Goal: Information Seeking & Learning: Learn about a topic

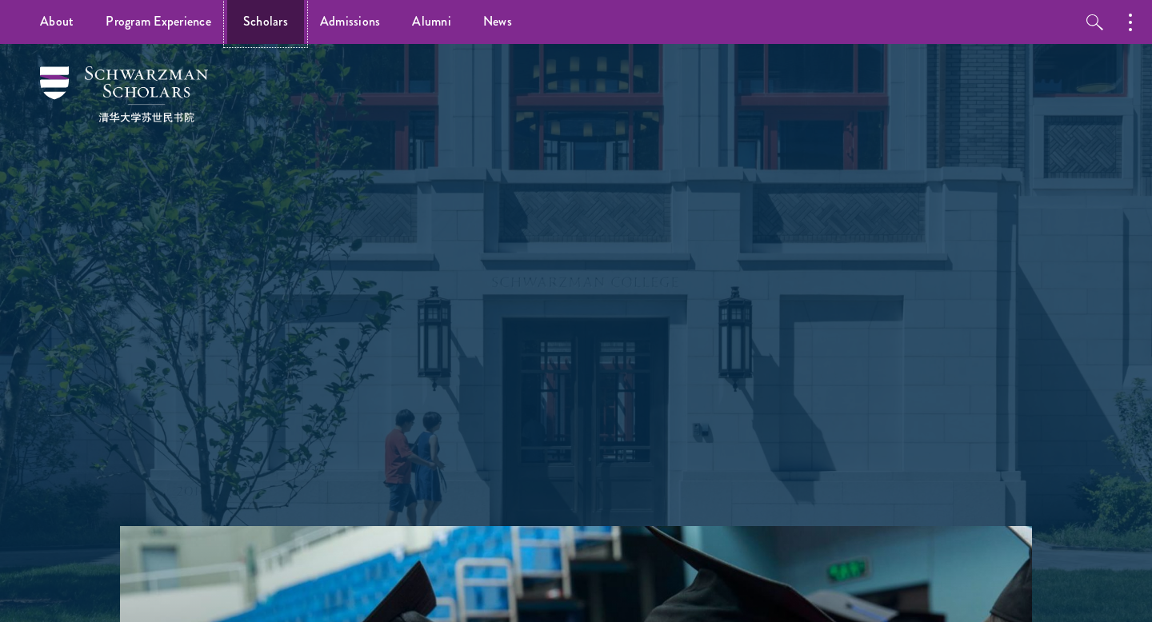
click at [260, 23] on link "Scholars" at bounding box center [265, 22] width 77 height 44
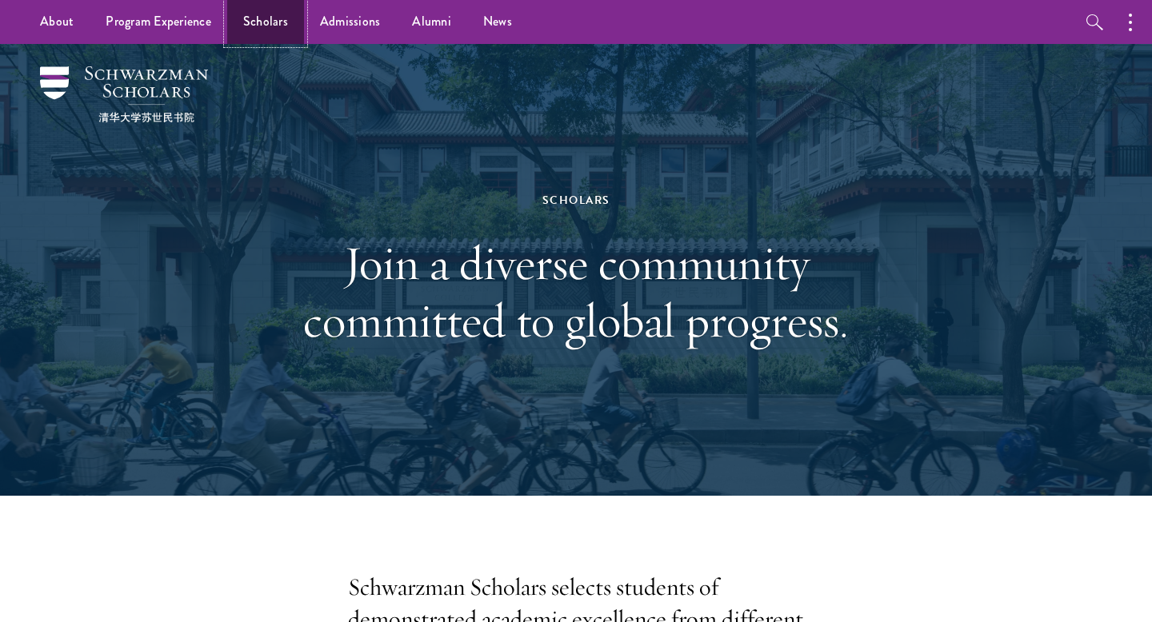
click at [263, 26] on link "Scholars" at bounding box center [265, 22] width 77 height 44
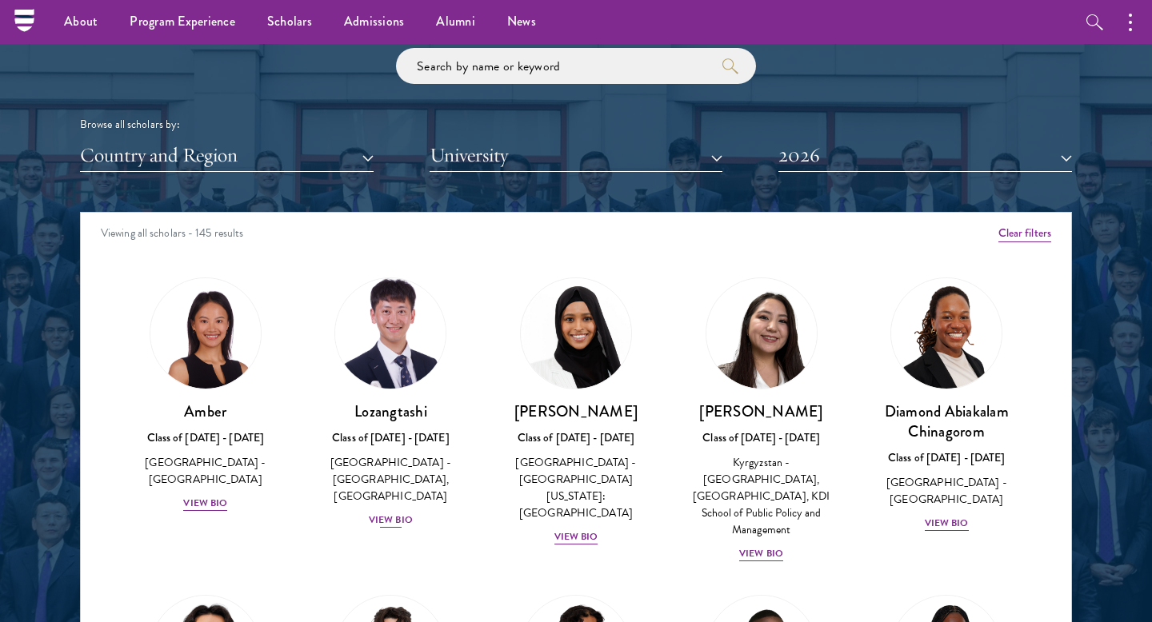
scroll to position [1911, 0]
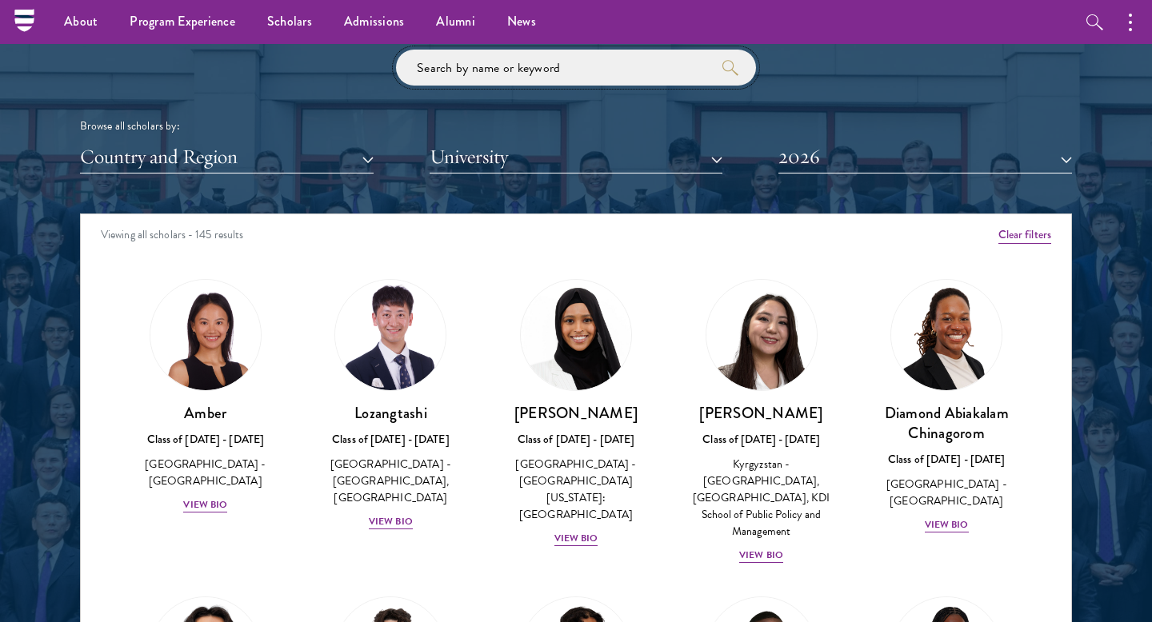
click at [454, 70] on input "search" at bounding box center [576, 68] width 360 height 36
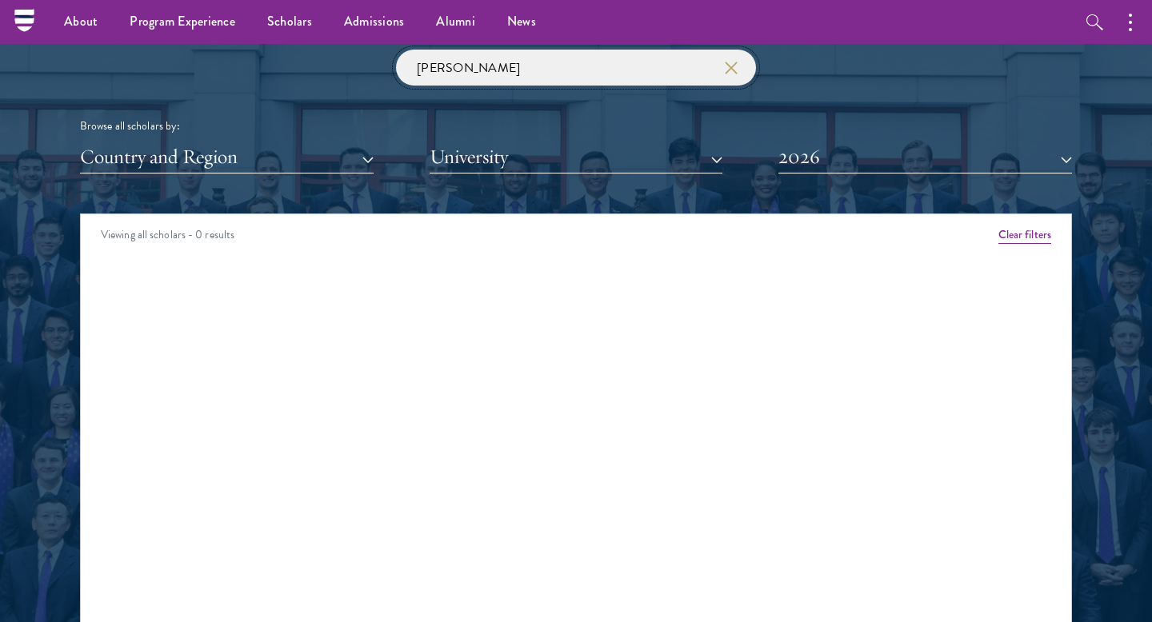
drag, startPoint x: 470, startPoint y: 68, endPoint x: 349, endPoint y: 67, distance: 120.8
click at [349, 67] on div "james lin Browse all scholars by: Country and Region All Countries and Regions …" at bounding box center [576, 112] width 992 height 124
type input "jordan lin"
click button "submit" at bounding box center [0, 0] width 0 height 0
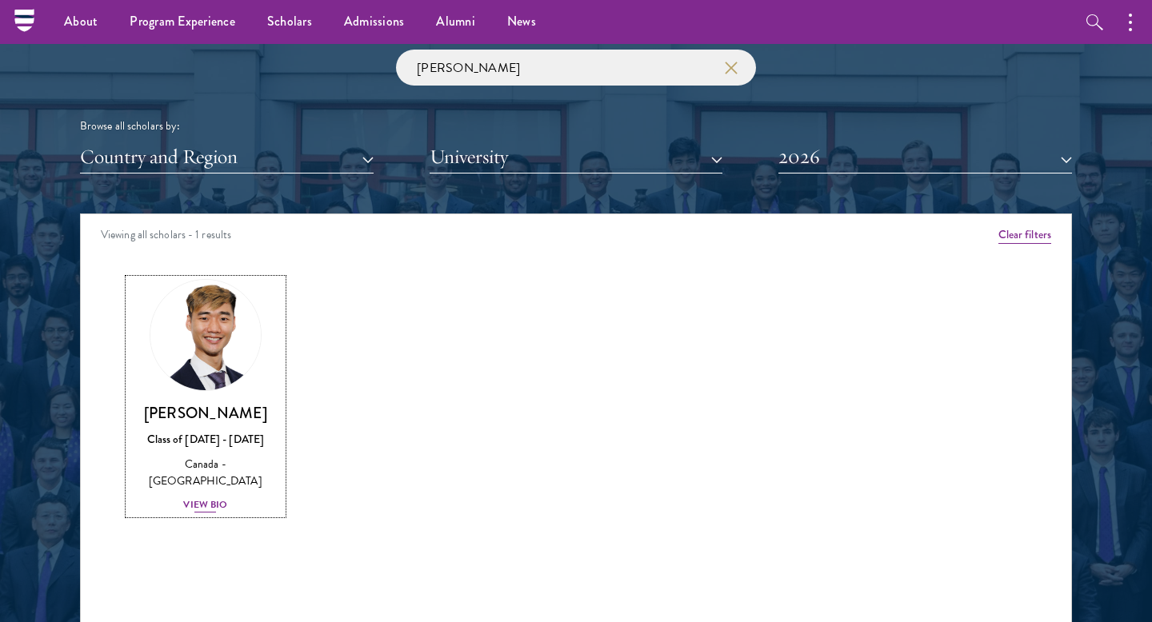
click at [212, 498] on div "View Bio" at bounding box center [205, 505] width 44 height 15
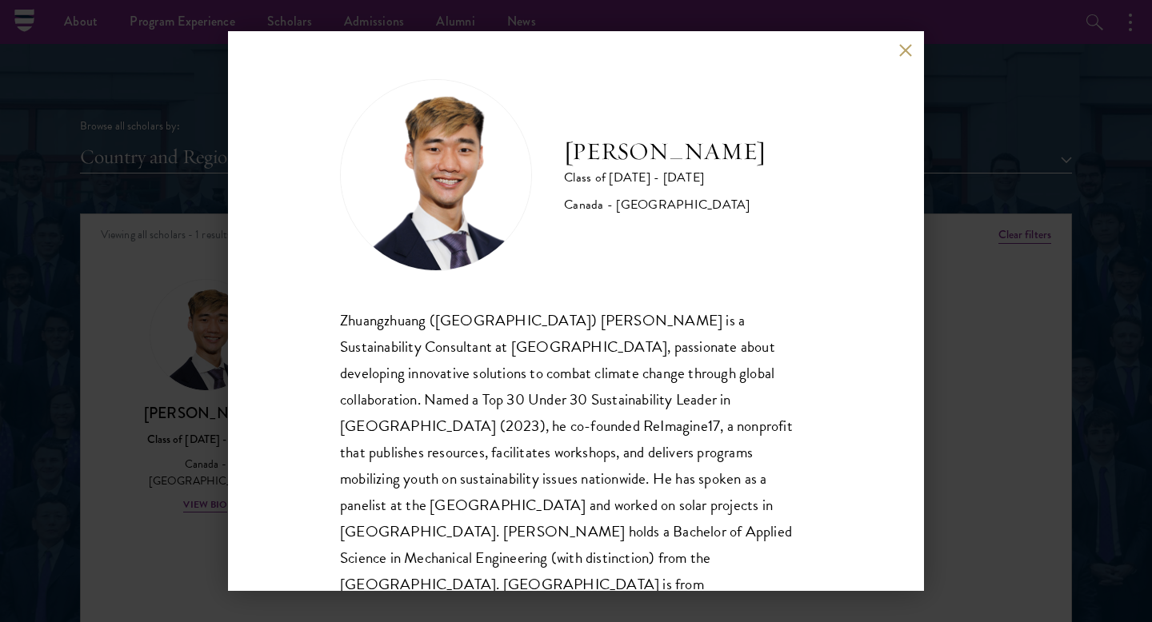
scroll to position [2, 0]
click at [902, 51] on button at bounding box center [905, 50] width 14 height 14
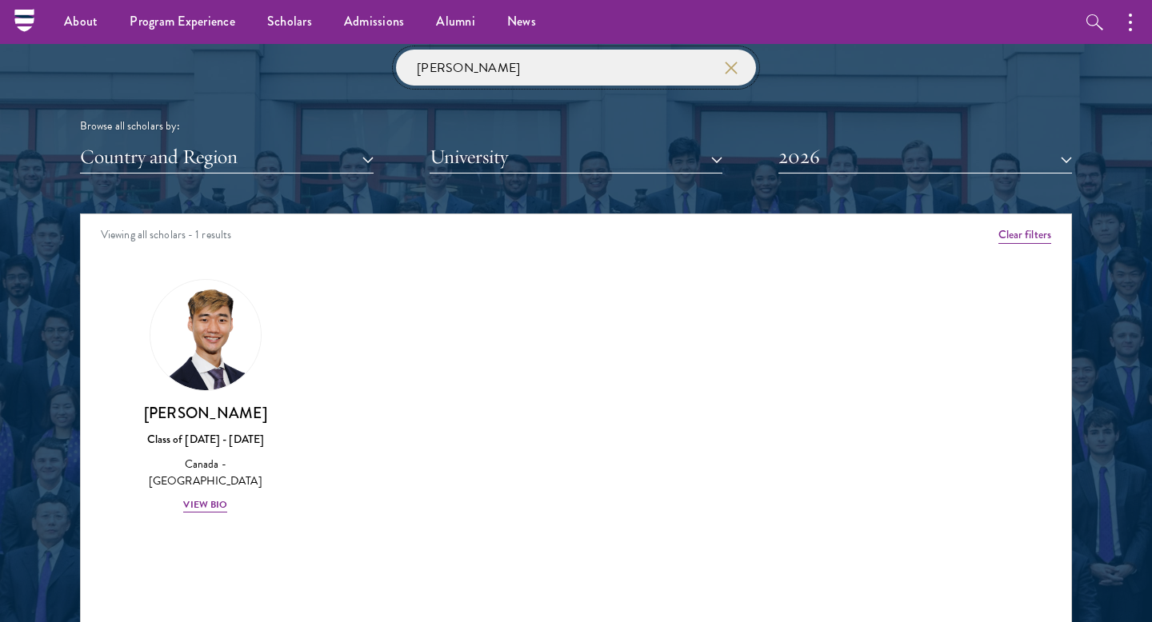
drag, startPoint x: 494, startPoint y: 72, endPoint x: 405, endPoint y: 71, distance: 89.6
click at [405, 71] on input "jordan lin" at bounding box center [576, 68] width 360 height 36
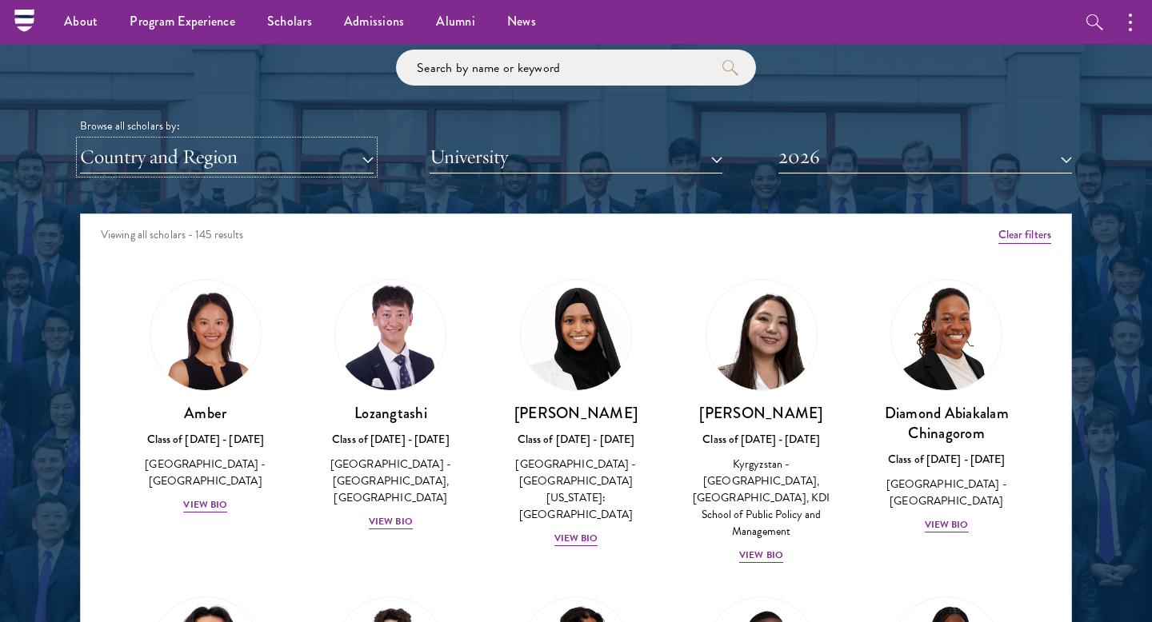
click at [342, 161] on button "Country and Region" at bounding box center [227, 157] width 294 height 33
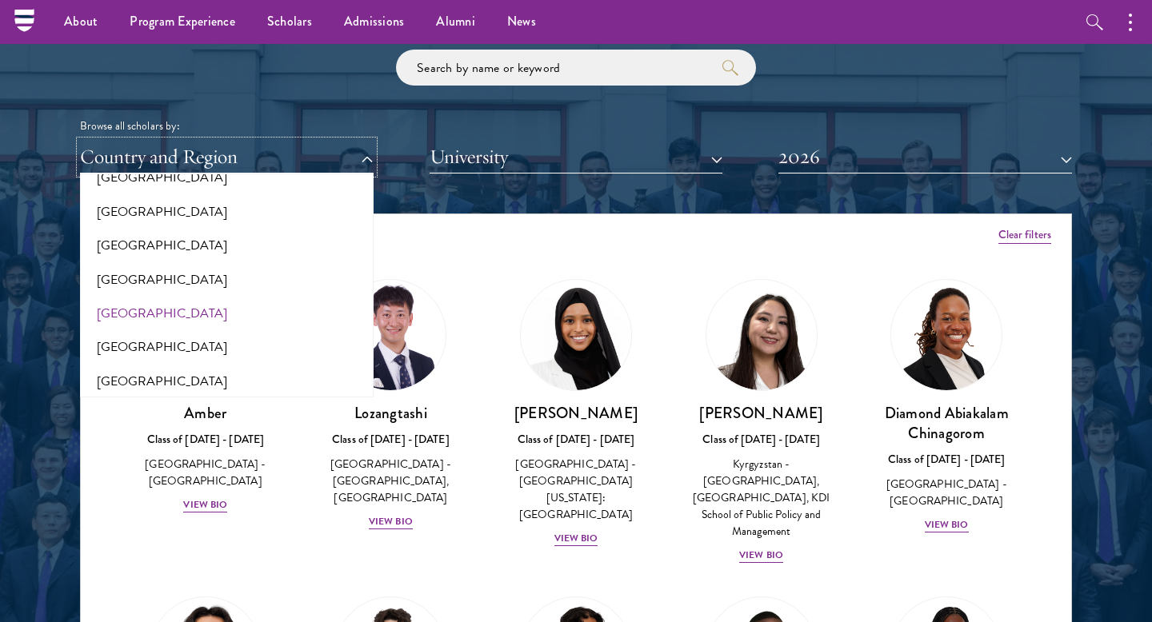
scroll to position [3163, 0]
click at [131, 368] on button "[GEOGRAPHIC_DATA]" at bounding box center [227, 379] width 284 height 34
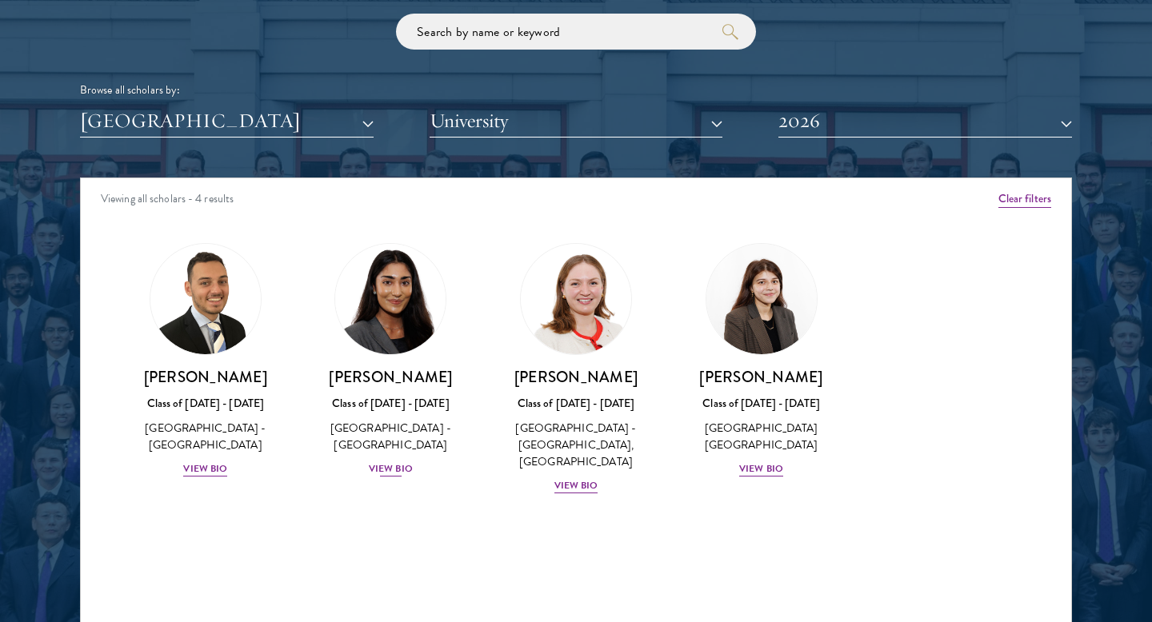
scroll to position [1949, 0]
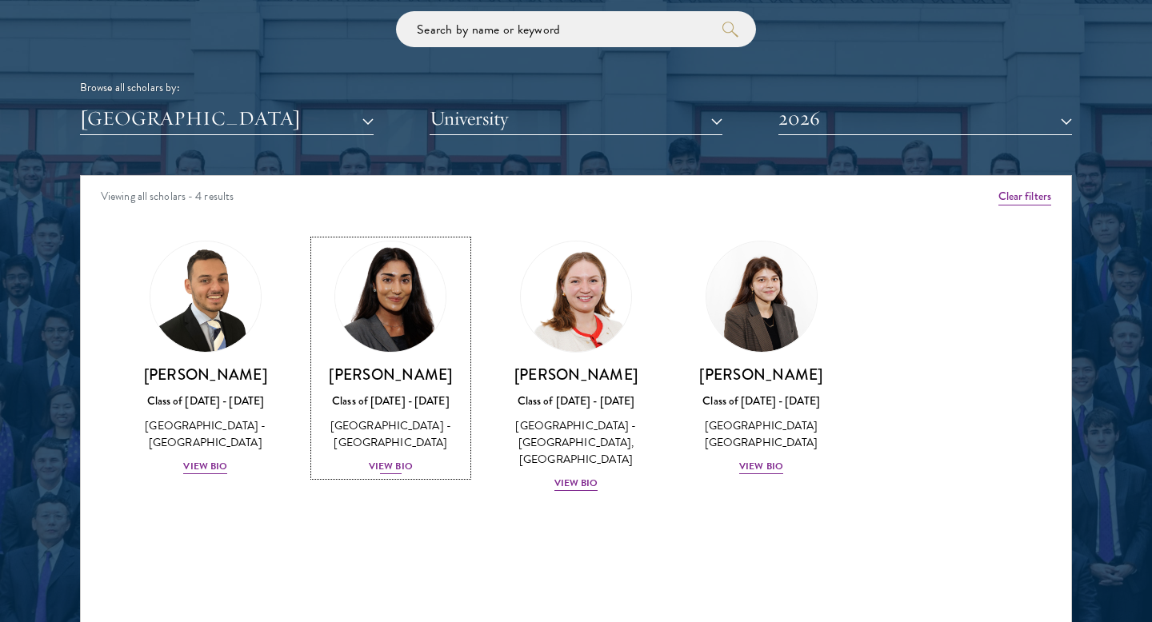
click at [388, 466] on div "View Bio" at bounding box center [391, 466] width 44 height 15
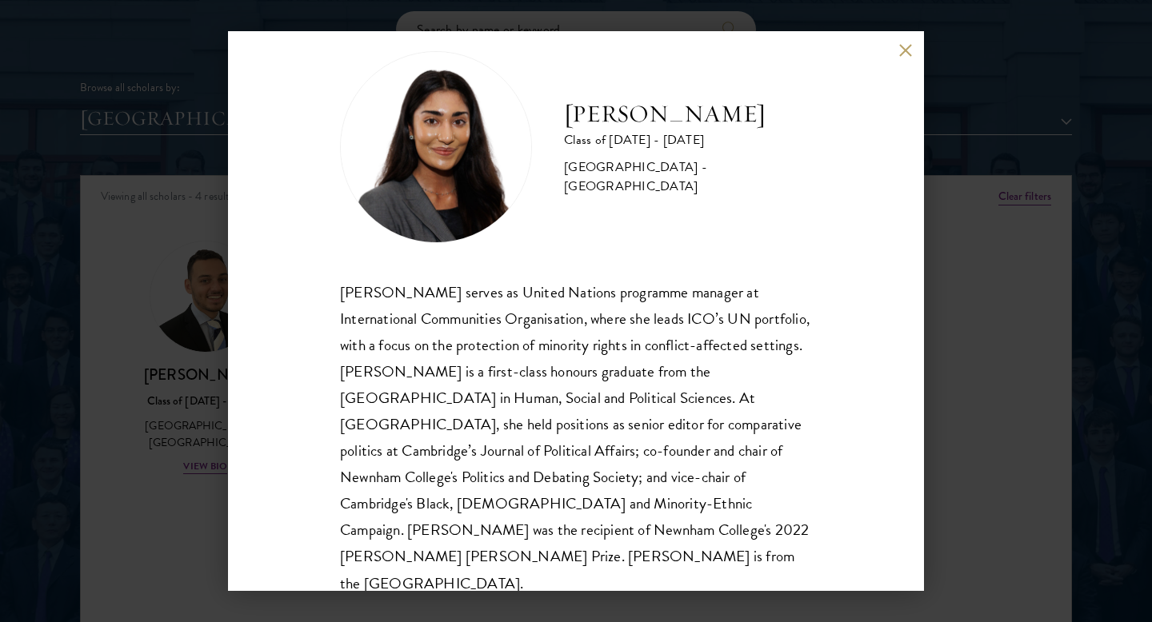
scroll to position [28, 0]
click at [176, 341] on div "Mia Sawjani Class of 2025 - 2026 United Kingdom - University of Cambridge Mia S…" at bounding box center [576, 311] width 1152 height 622
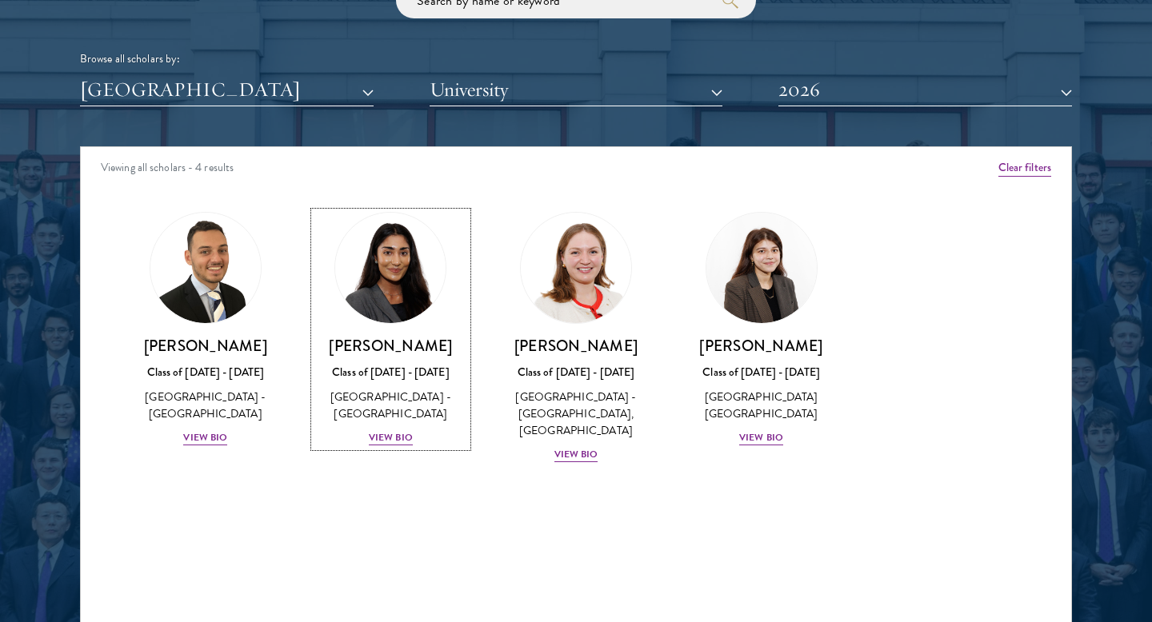
scroll to position [1981, 0]
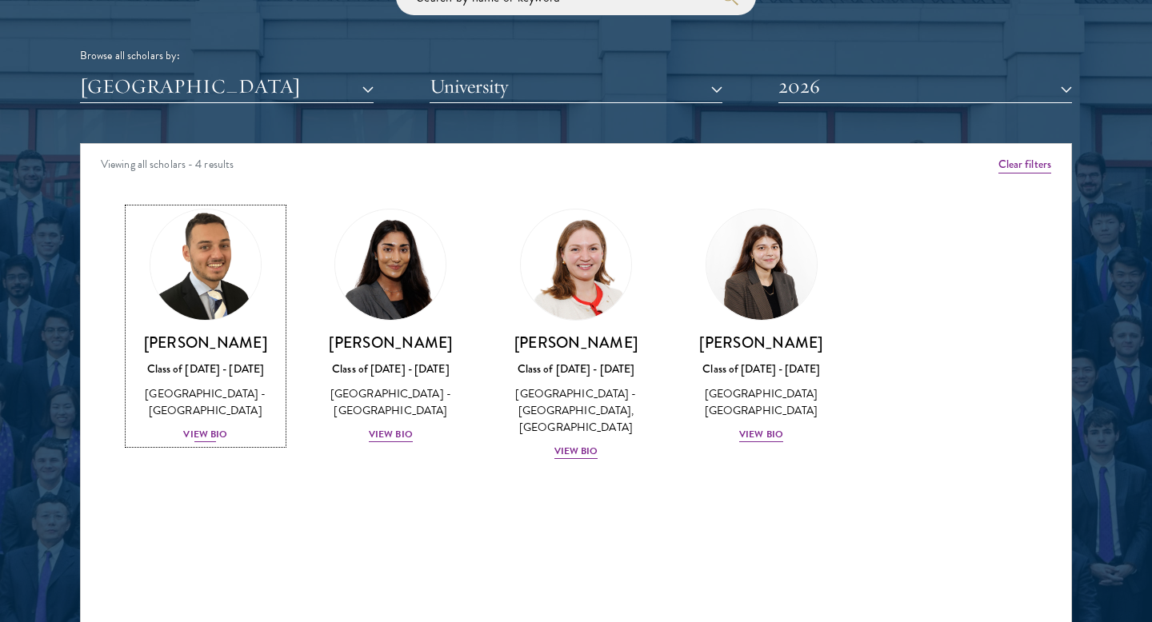
click at [186, 433] on div "View Bio" at bounding box center [205, 434] width 44 height 15
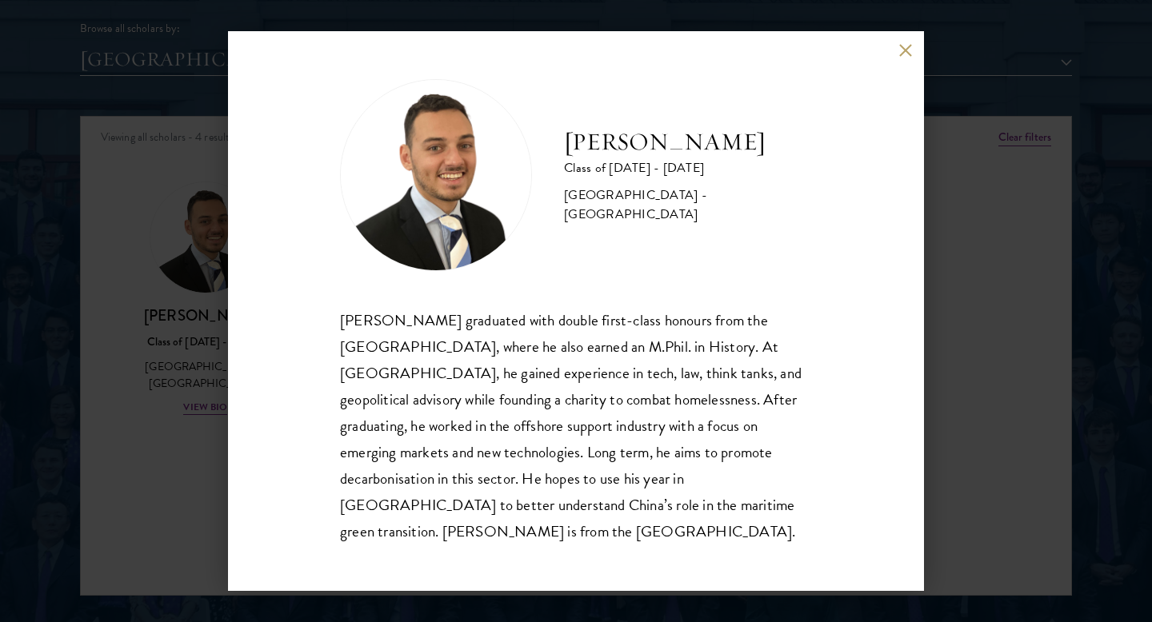
scroll to position [2009, 0]
click at [194, 422] on div "Jacob Keisner Class of 2025 - 2026 United Kingdom - University of Cambridge Jac…" at bounding box center [576, 311] width 1152 height 622
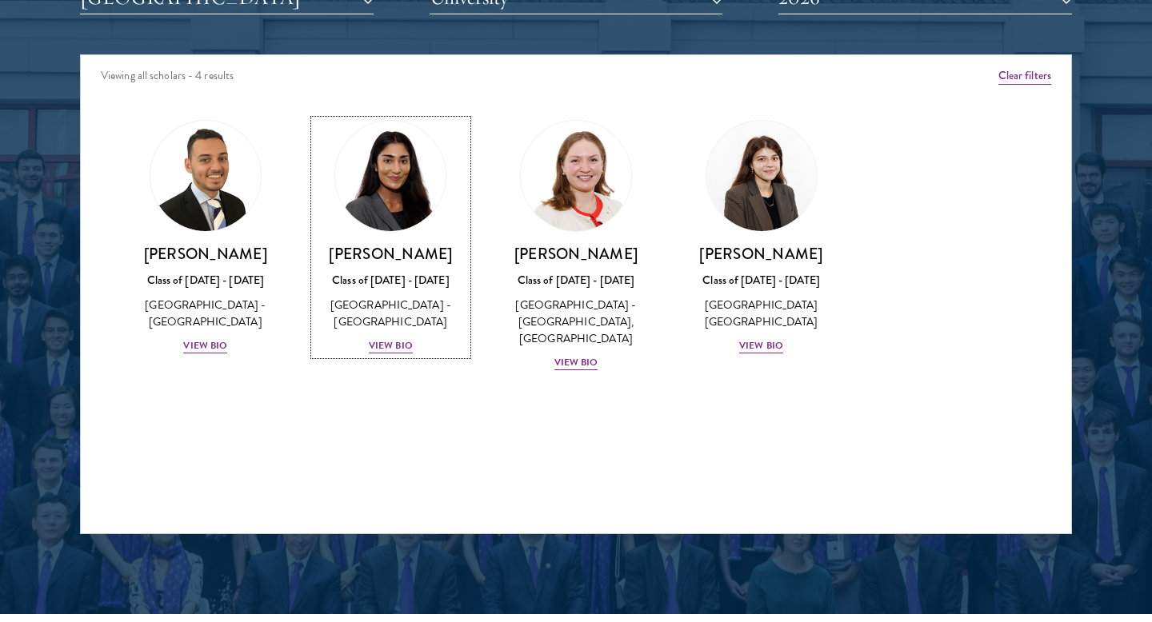
scroll to position [2130, 0]
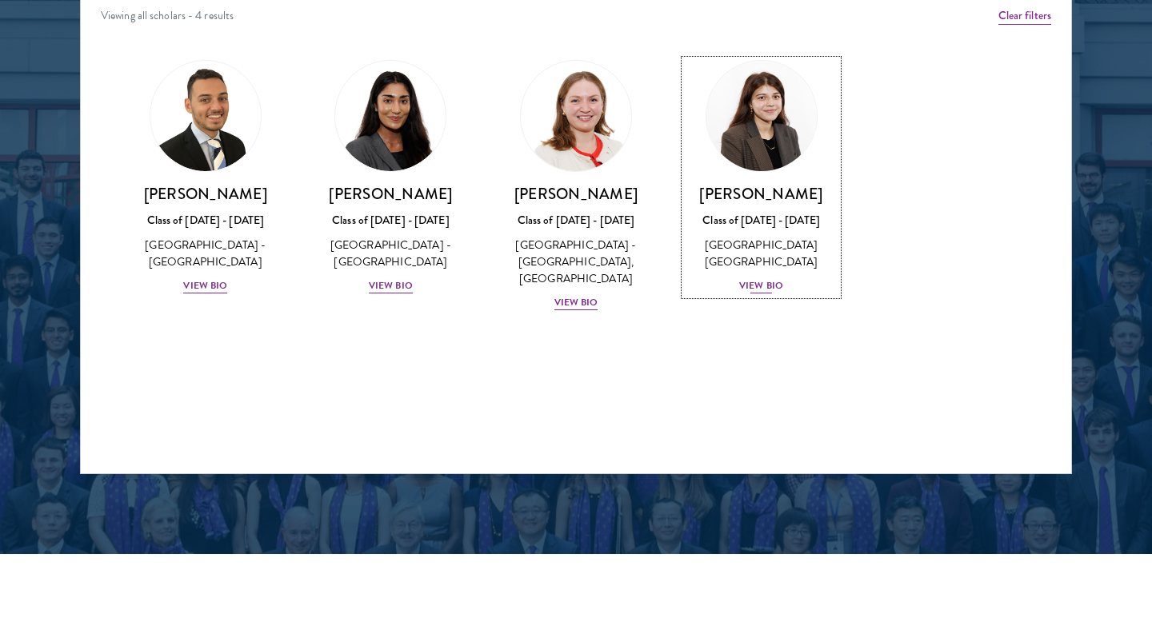
click at [760, 282] on div "View Bio" at bounding box center [761, 285] width 44 height 15
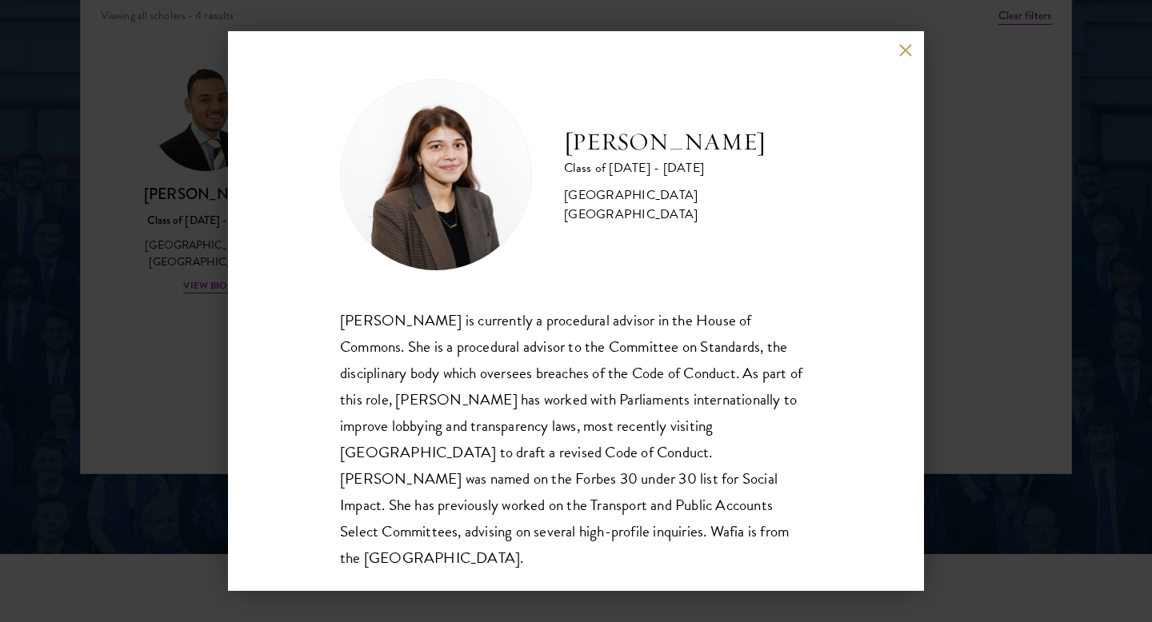
click at [902, 43] on button at bounding box center [905, 50] width 14 height 14
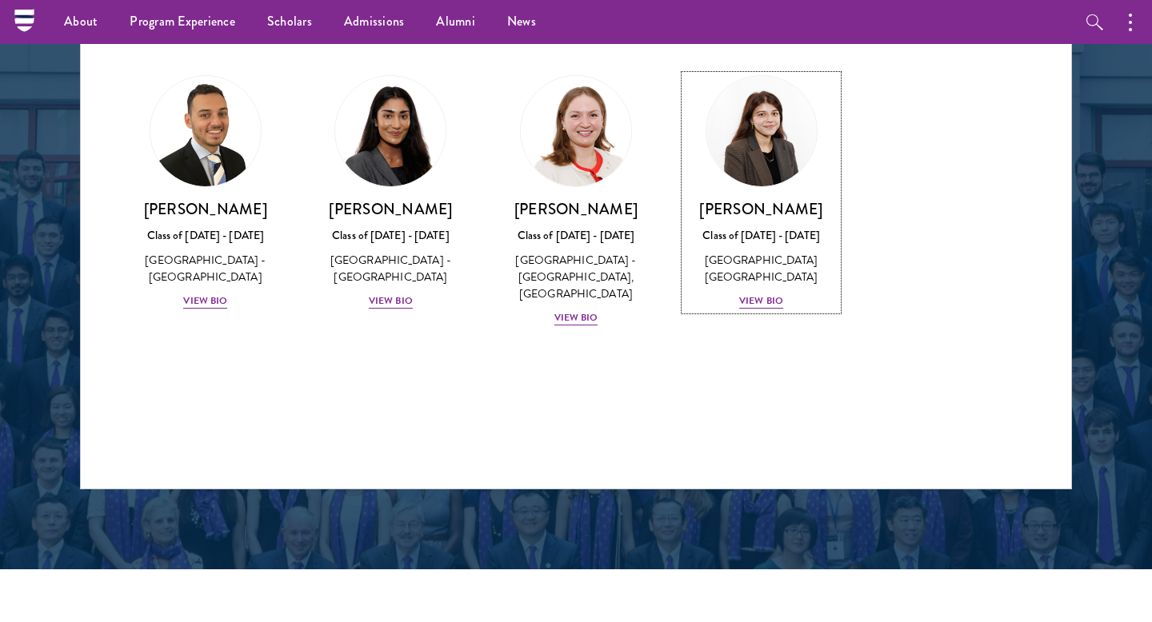
scroll to position [2110, 0]
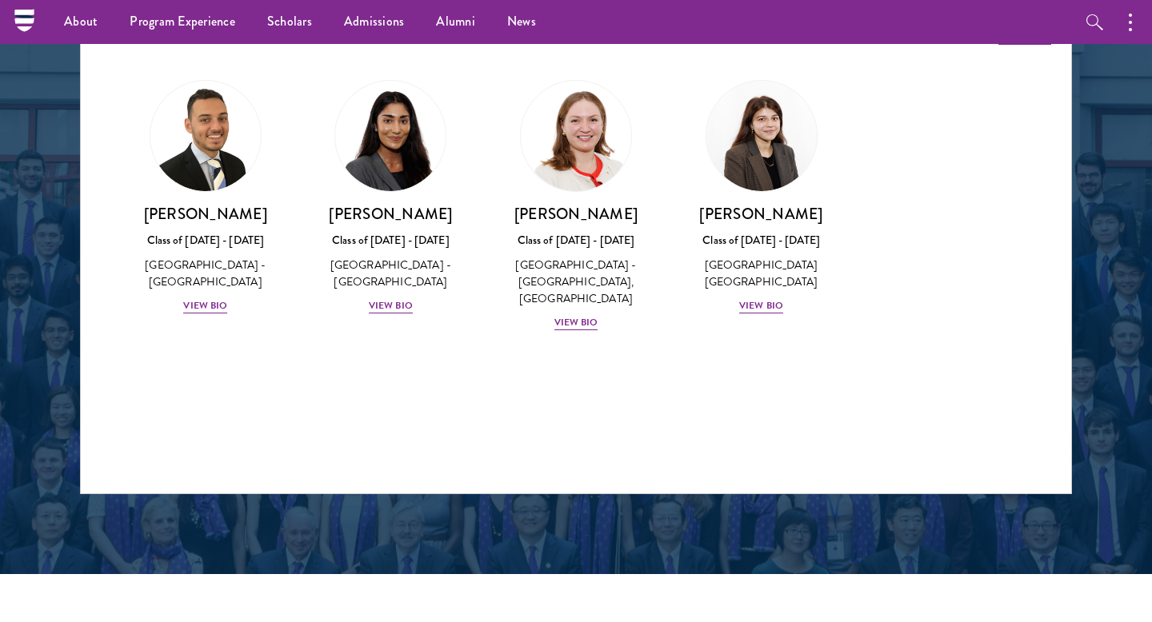
click at [384, 315] on div "[PERSON_NAME] Class of [DATE] - [DATE] [GEOGRAPHIC_DATA] - [GEOGRAPHIC_DATA] Vi…" at bounding box center [391, 197] width 186 height 267
click at [386, 304] on div "View Bio" at bounding box center [391, 305] width 44 height 15
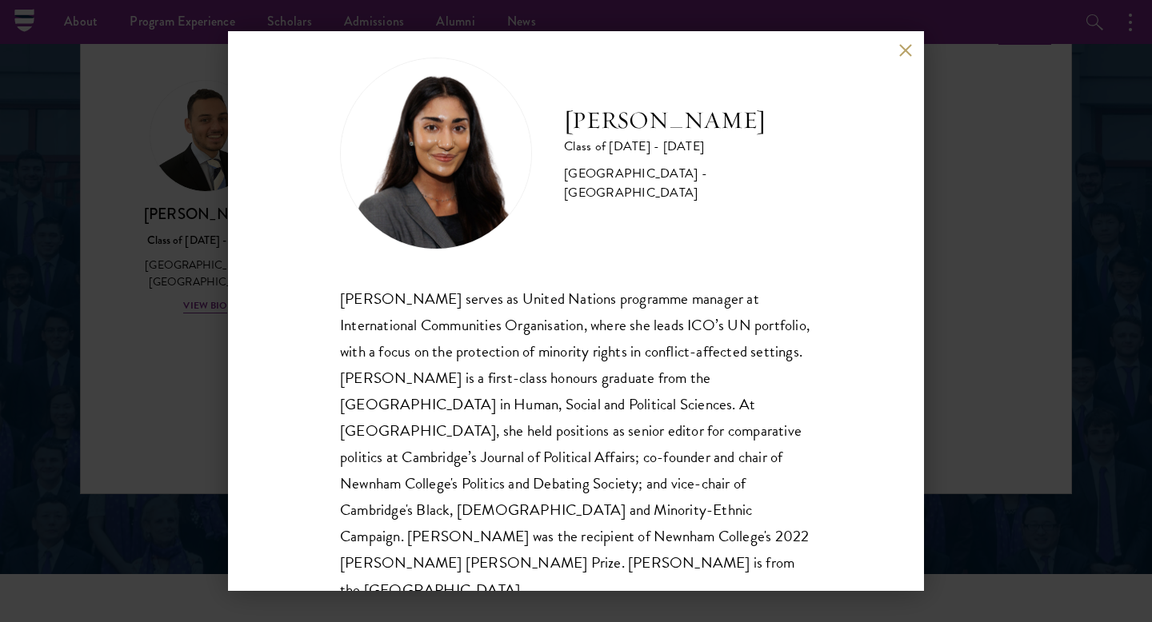
scroll to position [28, 0]
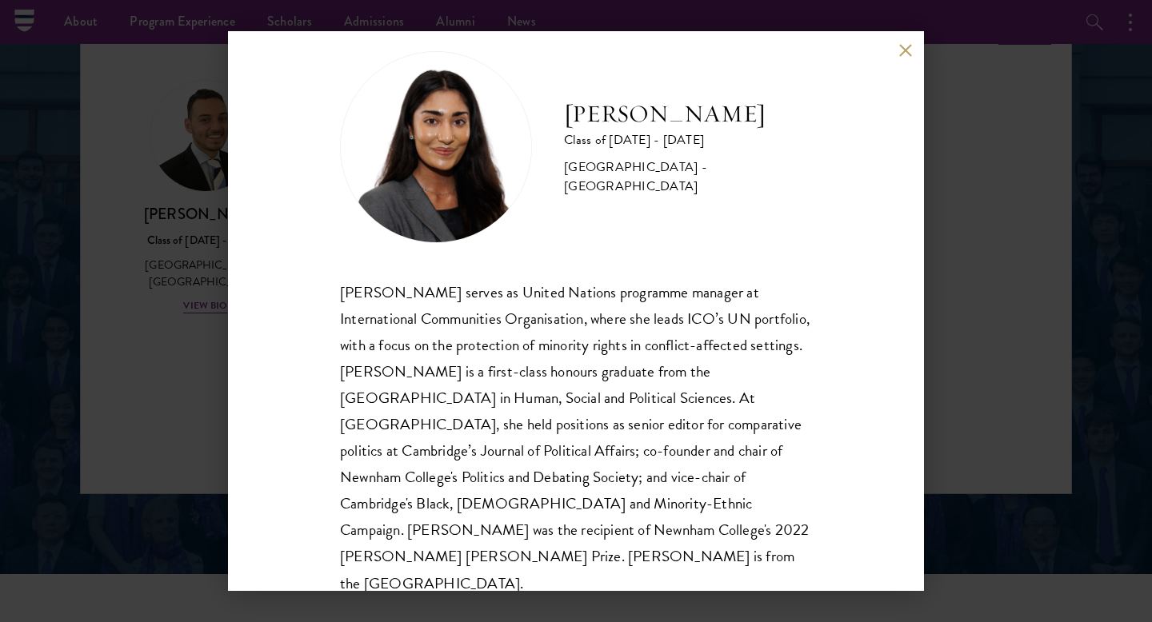
click at [139, 362] on div "Mia Sawjani Class of 2025 - 2026 United Kingdom - University of Cambridge Mia S…" at bounding box center [576, 311] width 1152 height 622
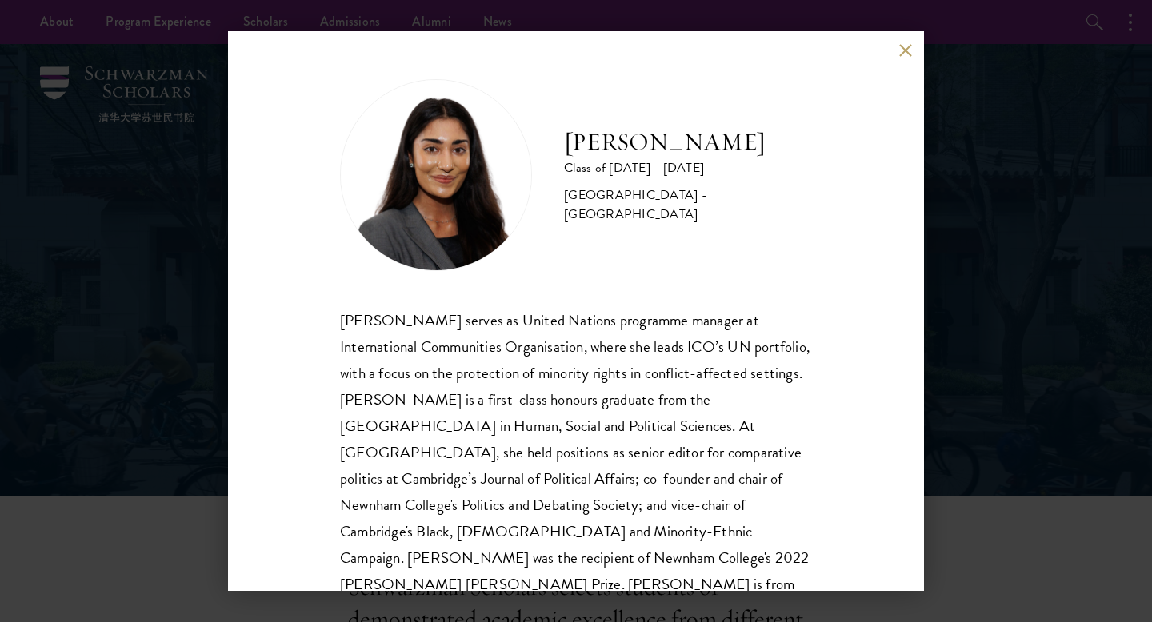
click at [904, 55] on button at bounding box center [905, 50] width 14 height 14
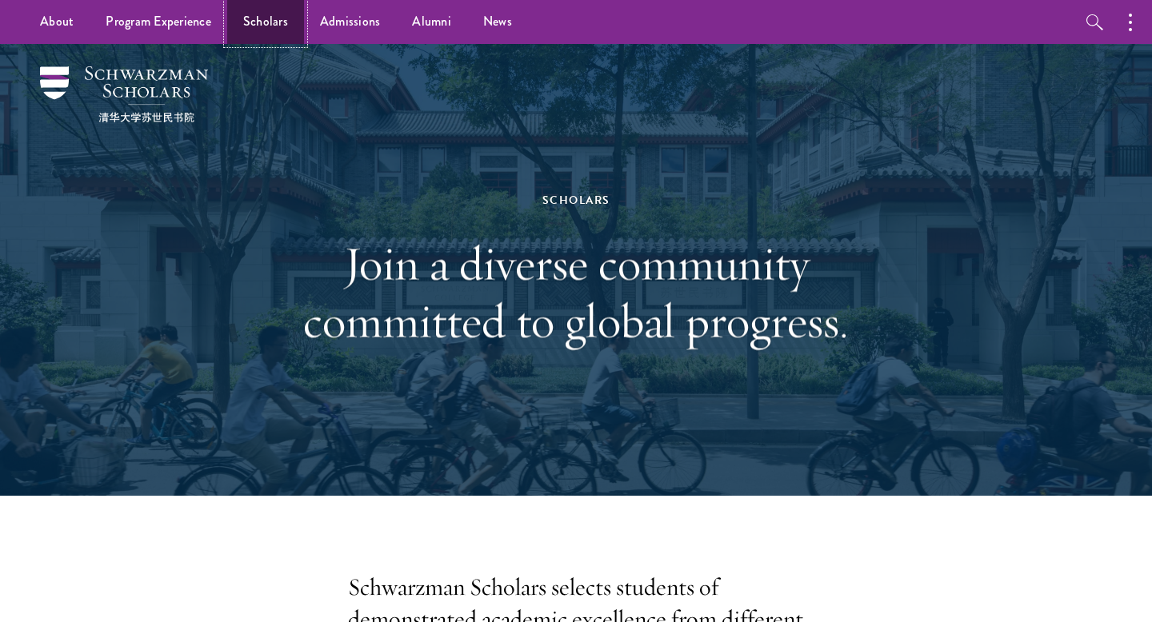
click at [277, 18] on link "Scholars" at bounding box center [265, 22] width 77 height 44
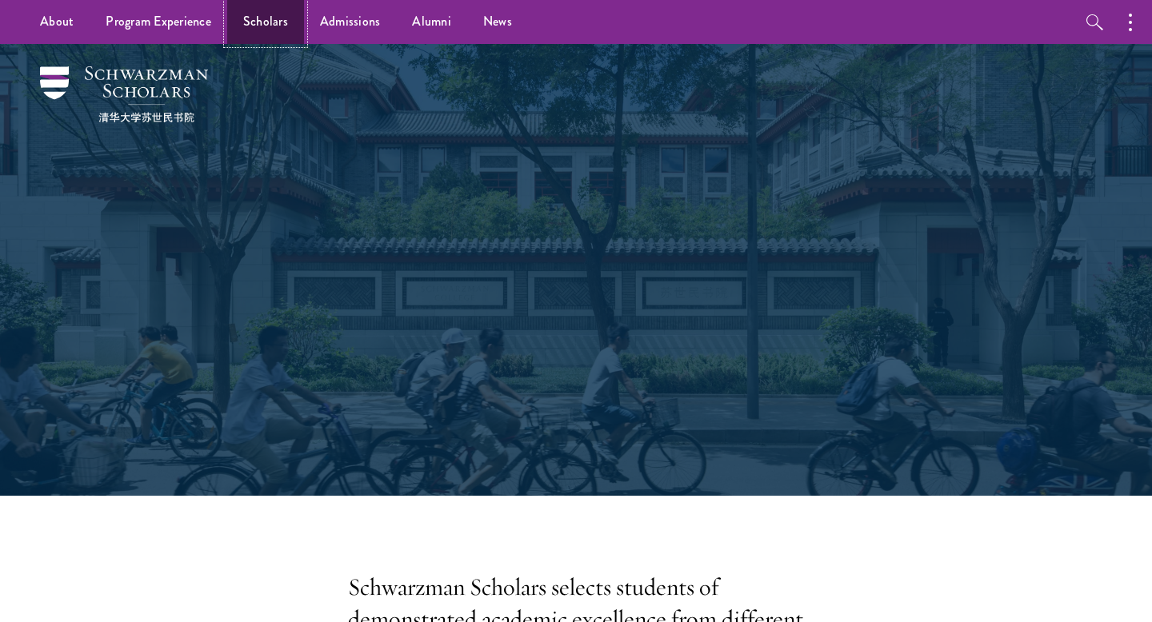
click at [255, 22] on link "Scholars" at bounding box center [265, 22] width 77 height 44
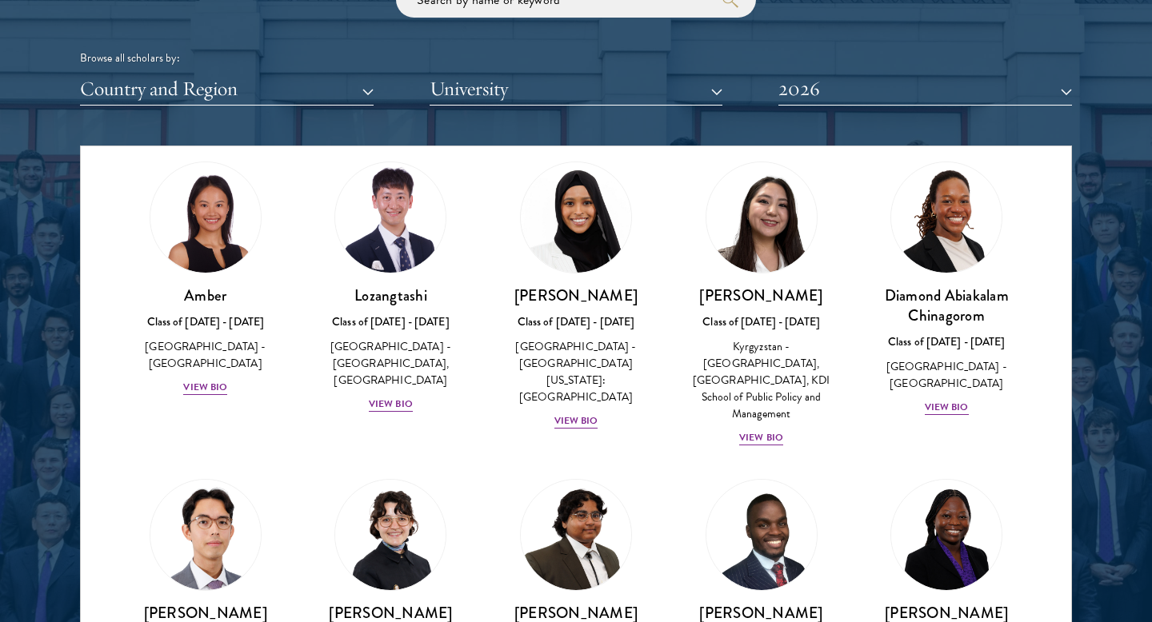
scroll to position [50, 0]
click at [251, 85] on button "Country and Region" at bounding box center [227, 89] width 294 height 33
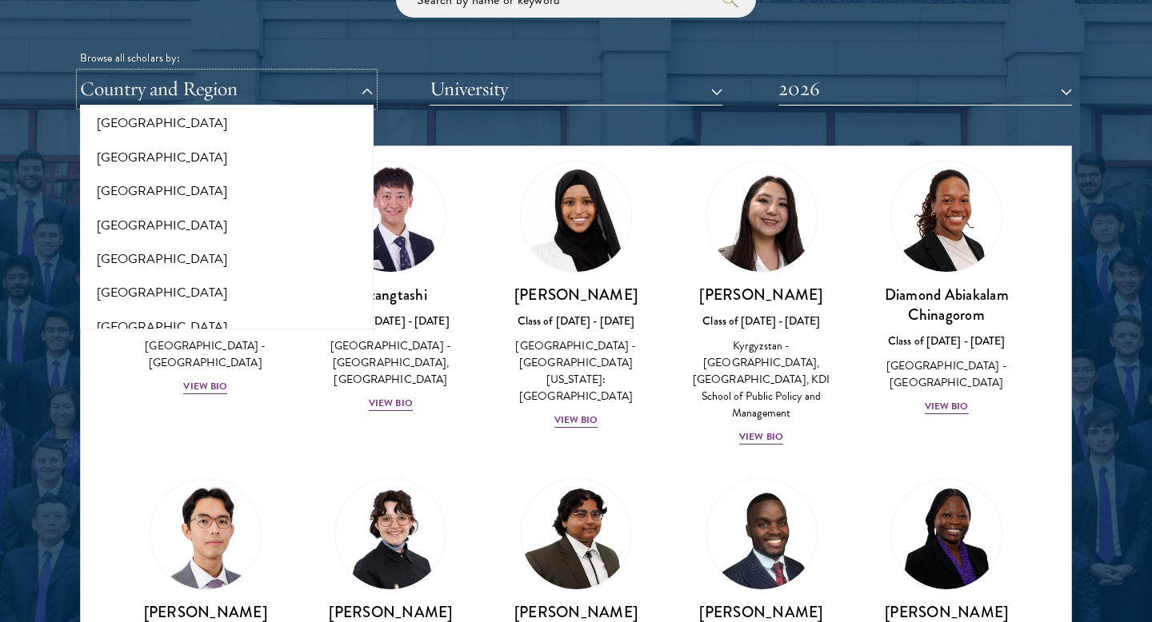
scroll to position [3330, 0]
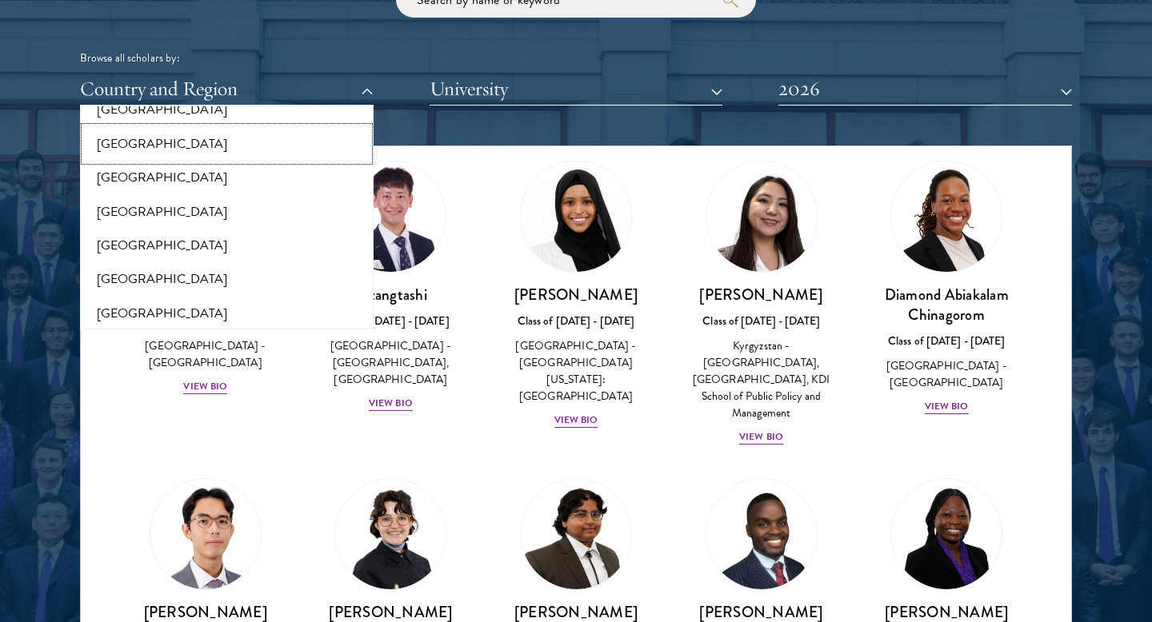
click at [170, 131] on button "[GEOGRAPHIC_DATA]" at bounding box center [227, 144] width 284 height 34
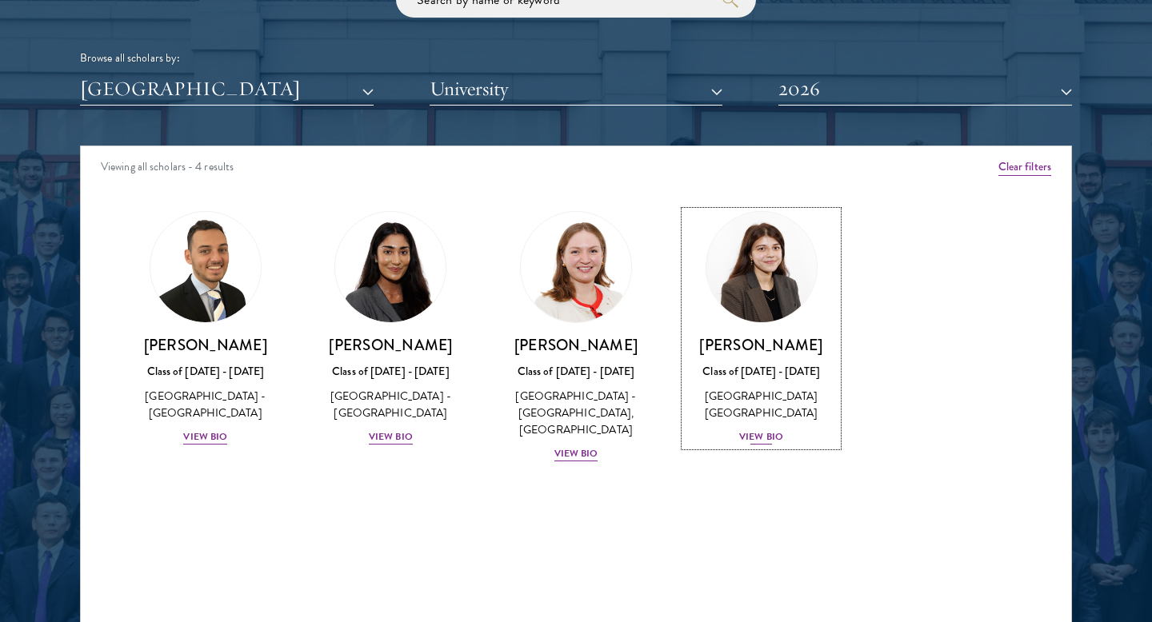
click at [753, 438] on div "View Bio" at bounding box center [761, 437] width 44 height 15
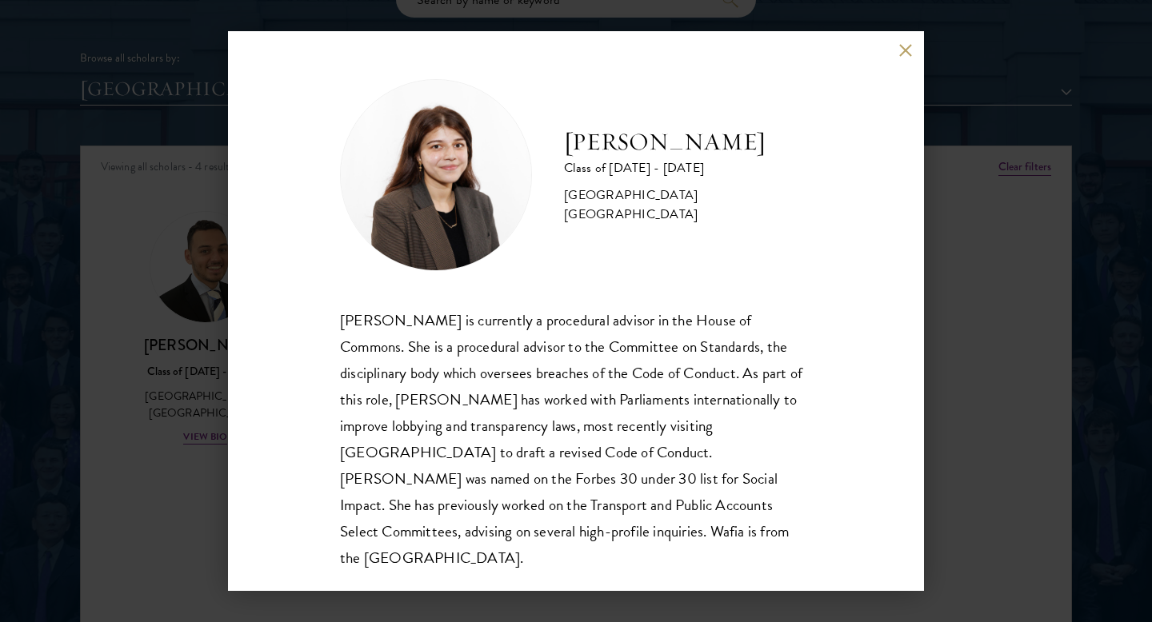
click at [1034, 251] on div "[PERSON_NAME] Class of [DATE] - [DATE] [GEOGRAPHIC_DATA] - [GEOGRAPHIC_DATA] [G…" at bounding box center [576, 311] width 1152 height 622
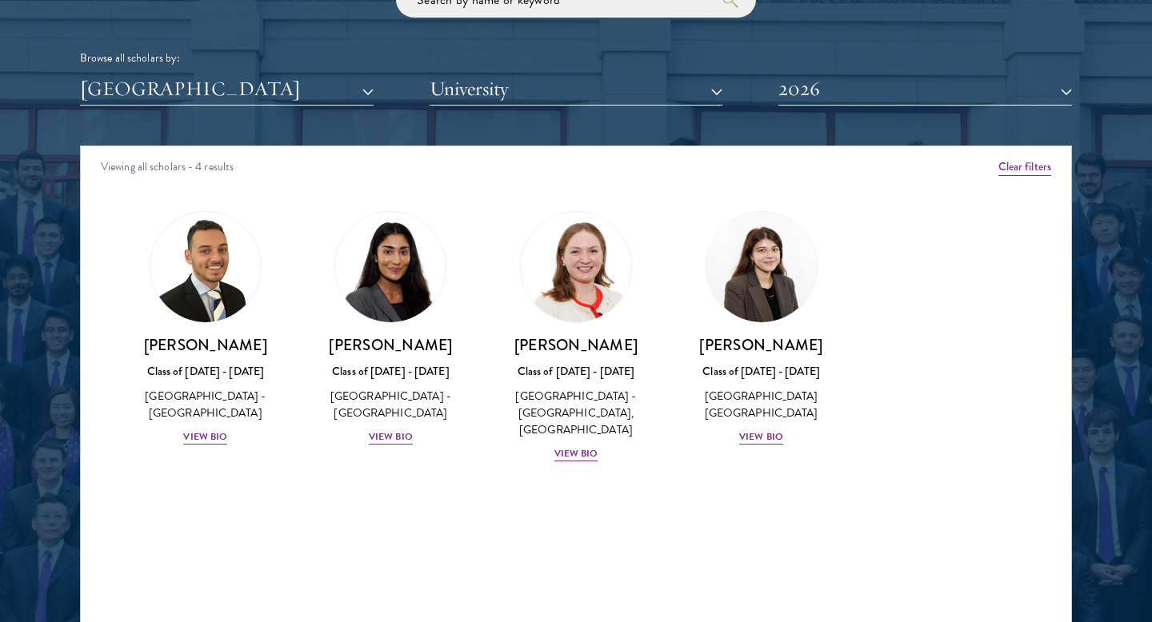
click at [902, 44] on div "Browse all scholars by: [GEOGRAPHIC_DATA] All Countries and Regions [GEOGRAPHIC…" at bounding box center [576, 44] width 992 height 124
click at [390, 433] on div "View Bio" at bounding box center [391, 437] width 44 height 15
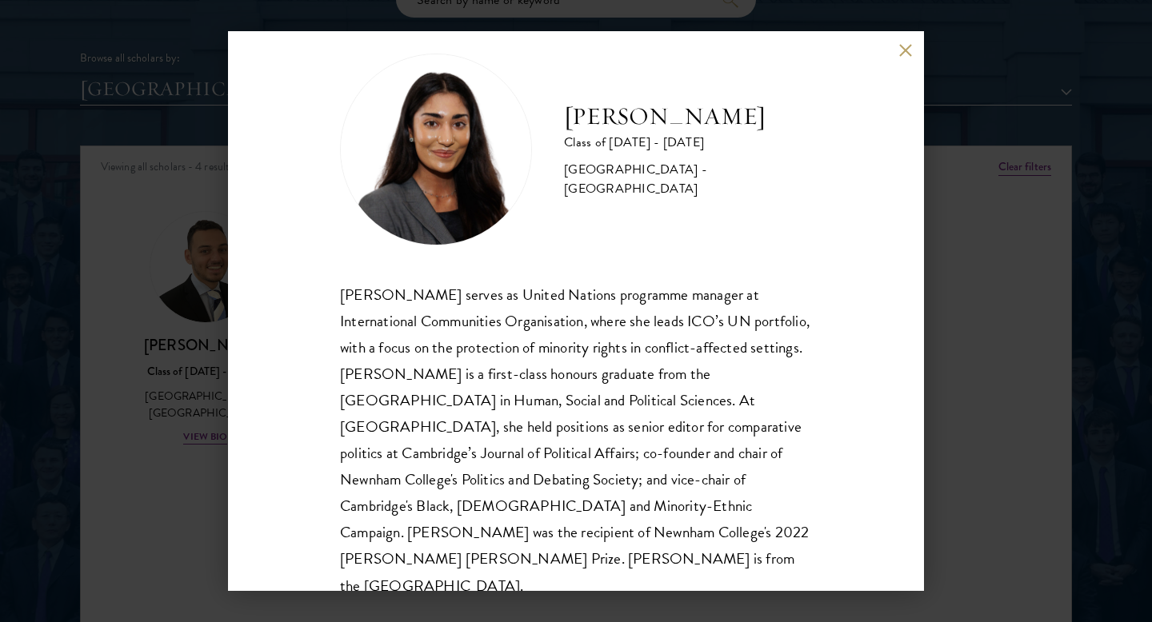
scroll to position [28, 0]
